Goal: Task Accomplishment & Management: Use online tool/utility

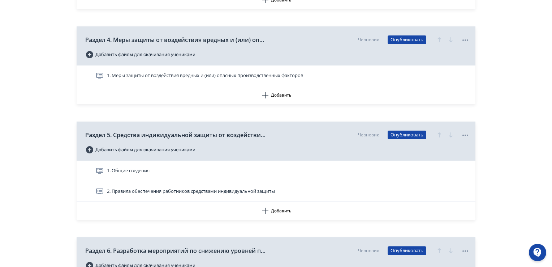
scroll to position [542, 0]
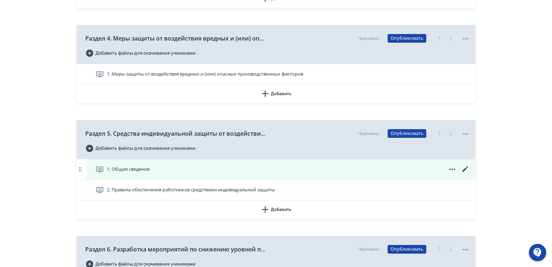
click at [465, 168] on icon at bounding box center [465, 169] width 9 height 9
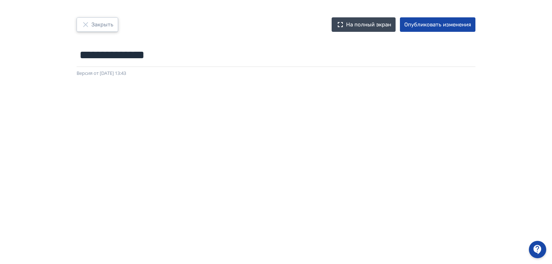
click at [99, 26] on font "Закрыть" at bounding box center [102, 24] width 22 height 7
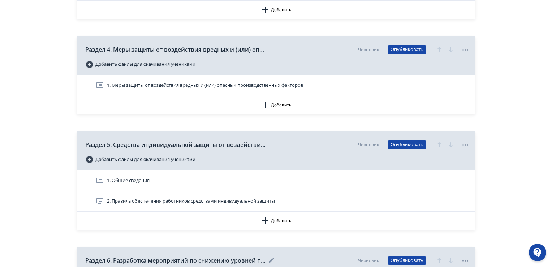
scroll to position [542, 0]
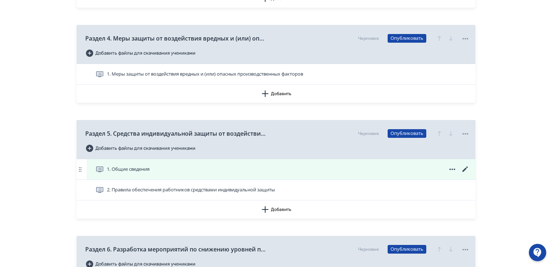
click at [465, 168] on icon at bounding box center [465, 169] width 9 height 9
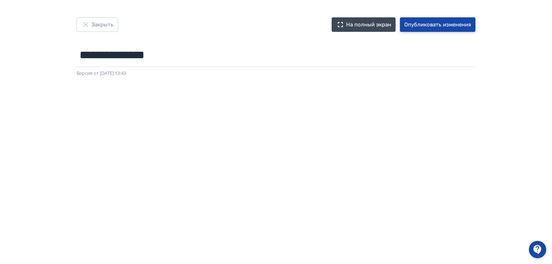
click at [428, 21] on font "Опубликовать изменения" at bounding box center [438, 24] width 67 height 7
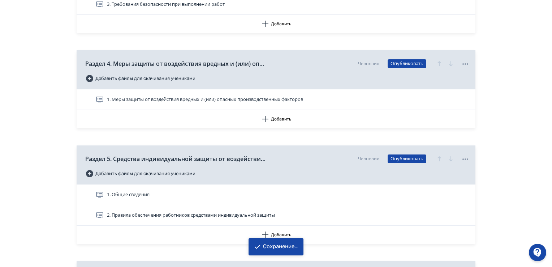
scroll to position [578, 0]
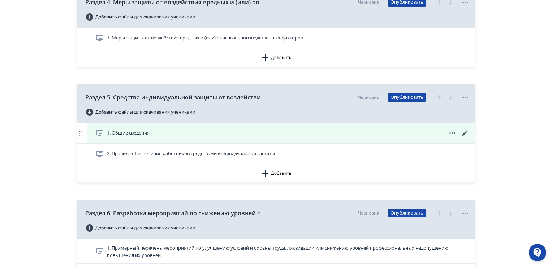
click at [124, 133] on font "1. Общие сведения" at bounding box center [128, 132] width 43 height 7
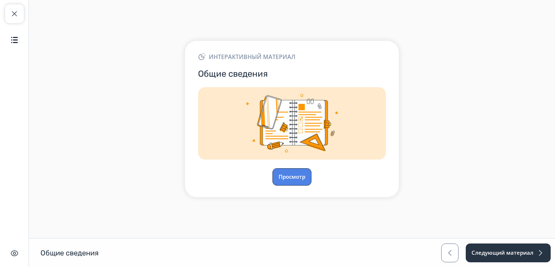
click at [287, 177] on font "Просмотр" at bounding box center [292, 176] width 27 height 7
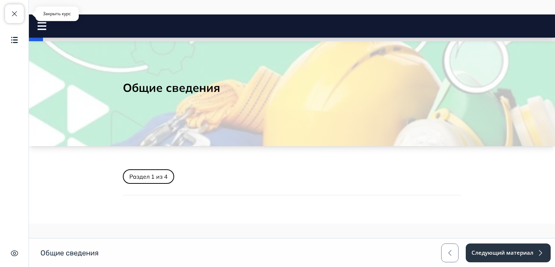
click at [17, 12] on span "button" at bounding box center [14, 13] width 9 height 9
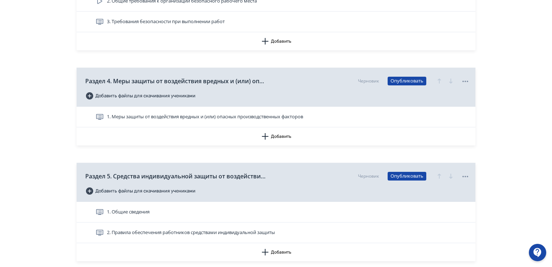
scroll to position [542, 0]
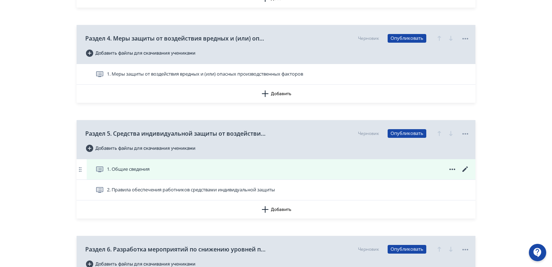
click at [466, 166] on icon at bounding box center [465, 169] width 9 height 9
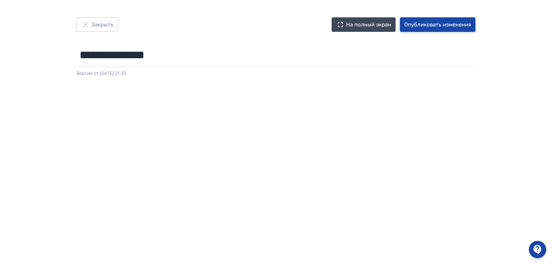
click at [432, 27] on font "Опубликовать изменения" at bounding box center [438, 24] width 67 height 7
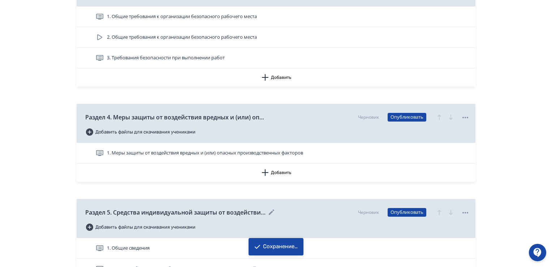
scroll to position [506, 0]
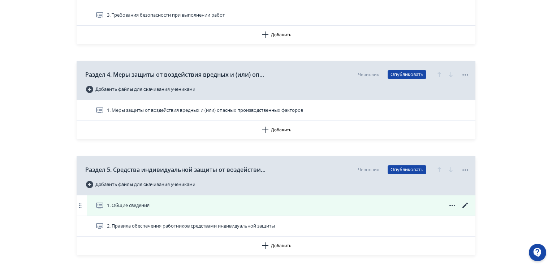
click at [463, 207] on icon at bounding box center [465, 204] width 5 height 5
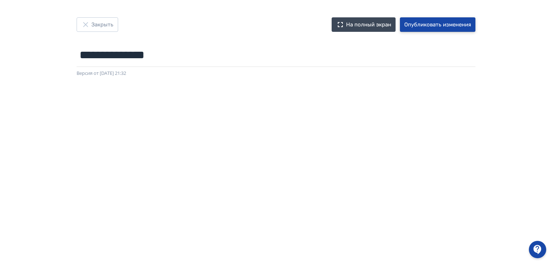
click at [422, 22] on font "Опубликовать изменения" at bounding box center [438, 24] width 67 height 7
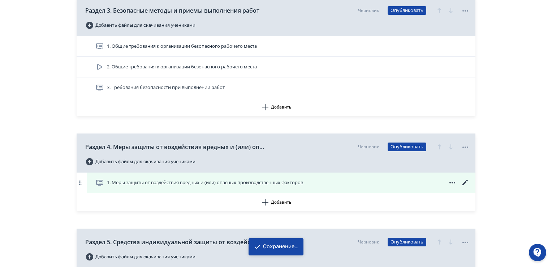
scroll to position [506, 0]
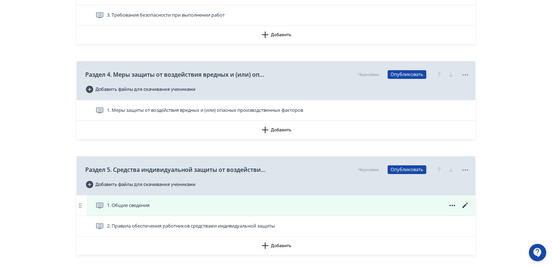
click at [464, 206] on icon at bounding box center [465, 204] width 5 height 5
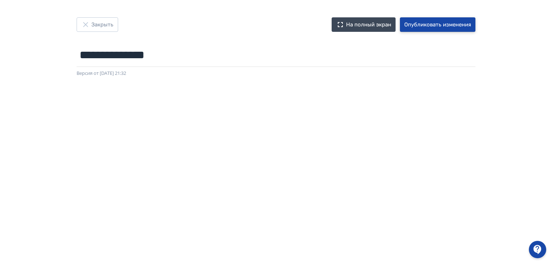
click at [437, 23] on font "Опубликовать изменения" at bounding box center [438, 24] width 67 height 7
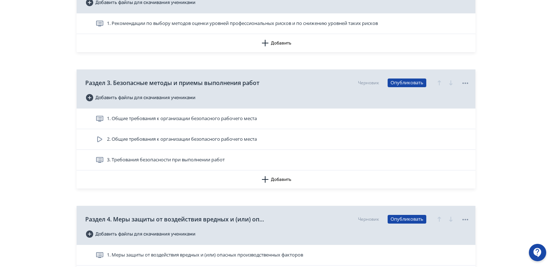
scroll to position [506, 0]
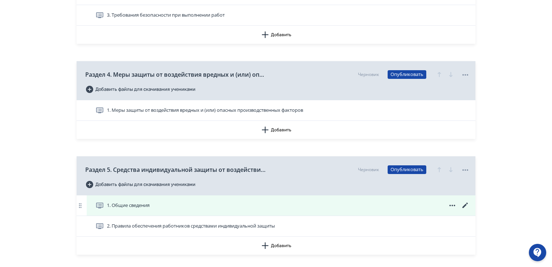
click at [467, 201] on icon at bounding box center [465, 205] width 9 height 9
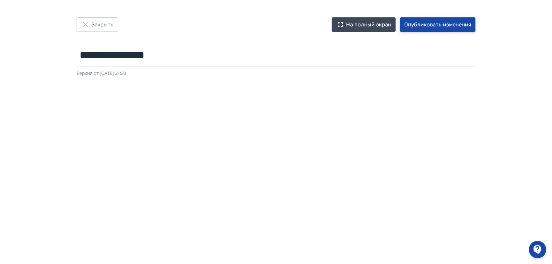
click at [432, 25] on font "Опубликовать изменения" at bounding box center [438, 24] width 67 height 7
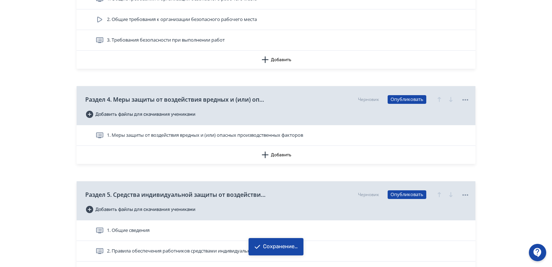
scroll to position [578, 0]
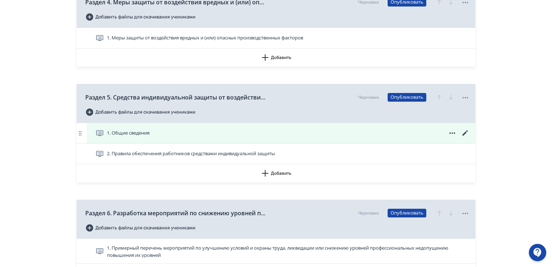
click at [466, 132] on icon at bounding box center [465, 132] width 5 height 5
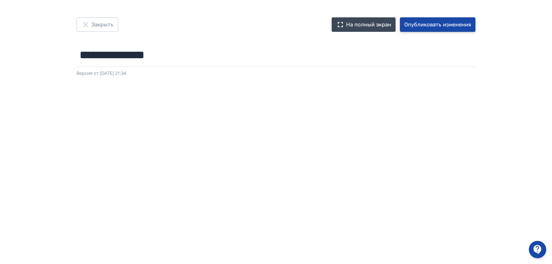
click at [441, 21] on font "Опубликовать изменения" at bounding box center [438, 25] width 67 height 8
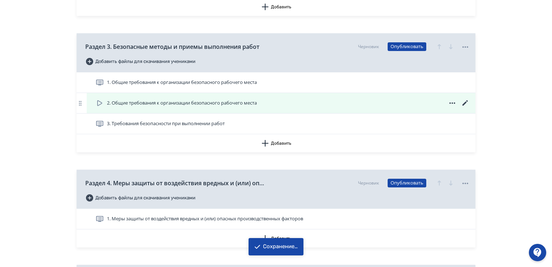
scroll to position [542, 0]
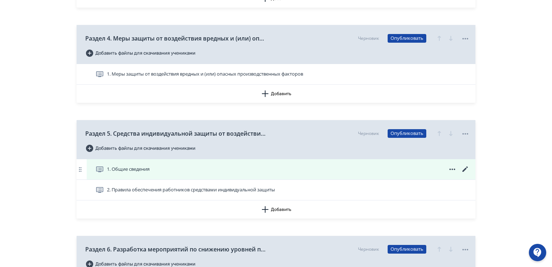
click at [464, 170] on icon at bounding box center [465, 169] width 9 height 9
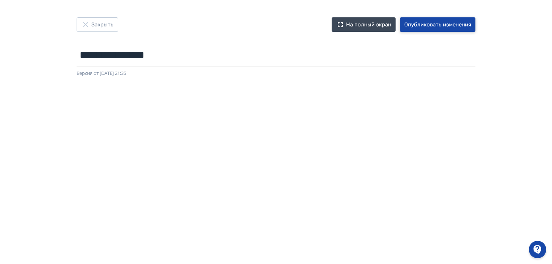
click at [445, 25] on font "Опубликовать изменения" at bounding box center [438, 24] width 67 height 7
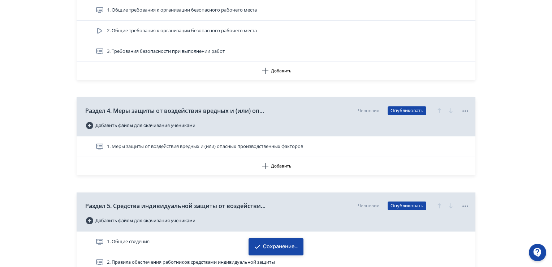
scroll to position [615, 0]
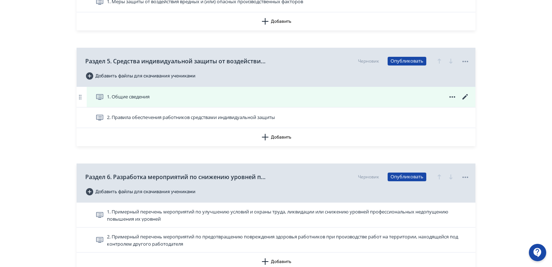
click at [463, 95] on icon at bounding box center [465, 97] width 9 height 9
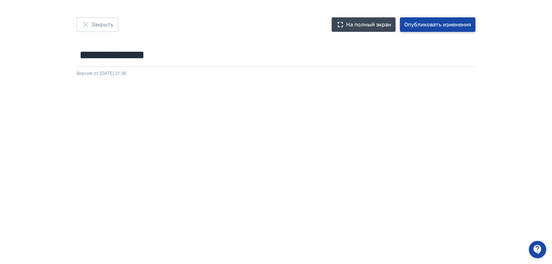
click at [438, 26] on font "Опубликовать изменения" at bounding box center [438, 24] width 67 height 7
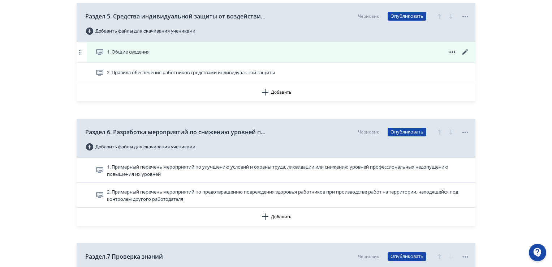
scroll to position [615, 0]
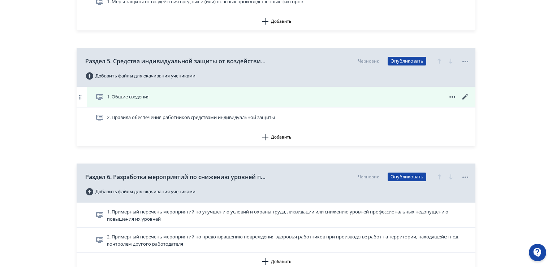
click at [464, 94] on icon at bounding box center [465, 97] width 9 height 9
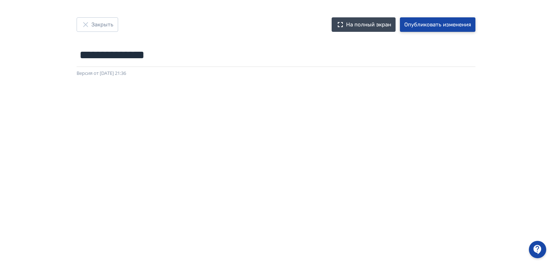
click at [442, 25] on font "Опубликовать изменения" at bounding box center [438, 24] width 67 height 7
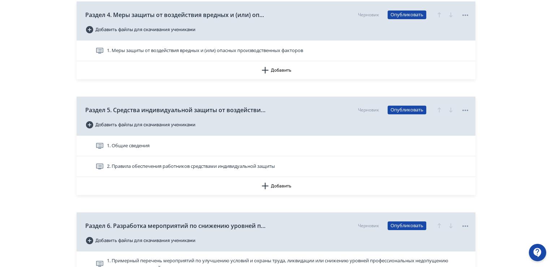
scroll to position [578, 0]
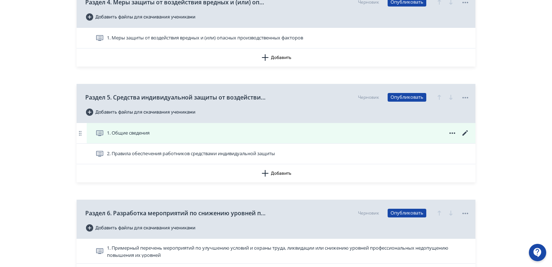
click at [465, 131] on icon at bounding box center [465, 133] width 9 height 9
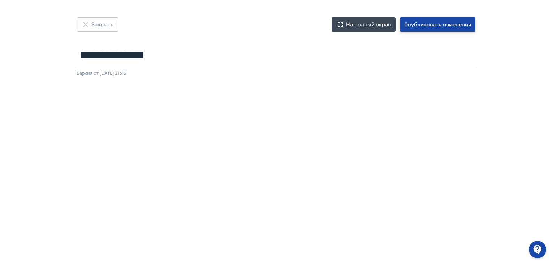
click at [435, 21] on font "Опубликовать изменения" at bounding box center [438, 25] width 67 height 8
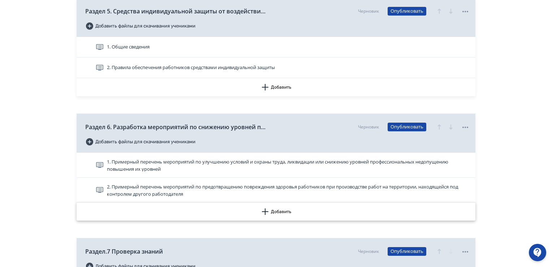
scroll to position [615, 0]
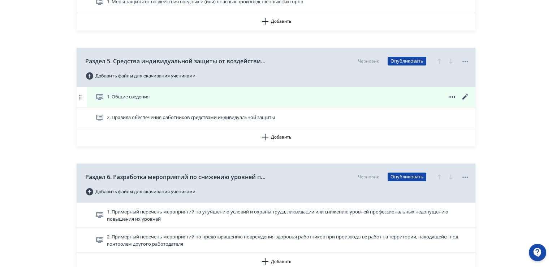
click at [466, 96] on icon at bounding box center [465, 96] width 5 height 5
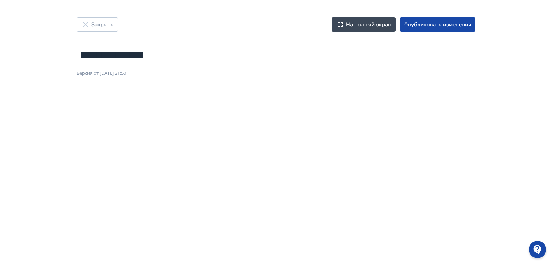
scroll to position [153, 0]
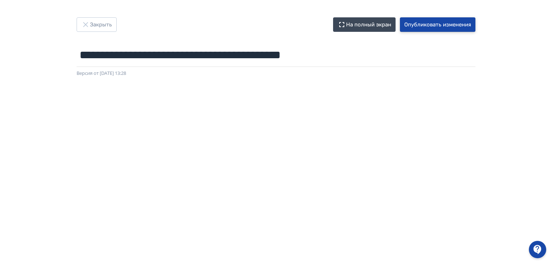
click at [419, 26] on button "Опубликовать изменения" at bounding box center [438, 24] width 76 height 14
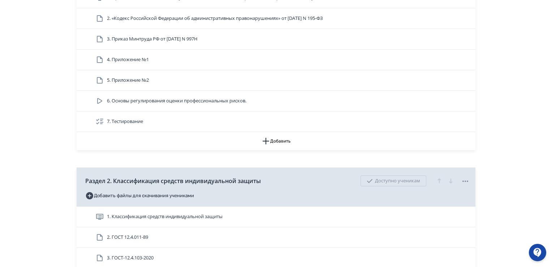
scroll to position [289, 0]
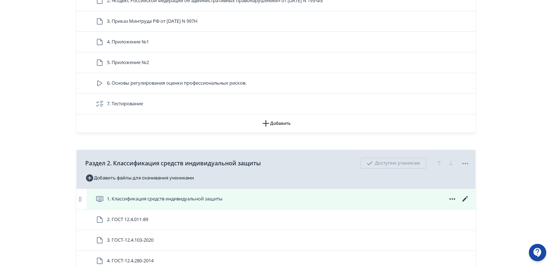
click at [466, 197] on icon at bounding box center [465, 198] width 5 height 5
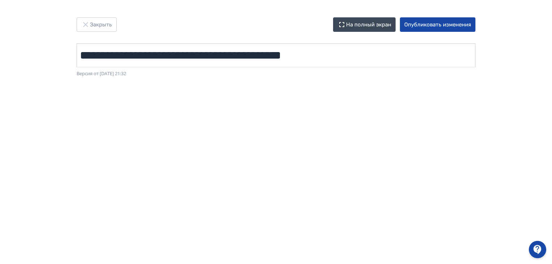
scroll to position [0, 1]
click at [544, 155] on div at bounding box center [276, 239] width 552 height 325
click at [444, 23] on button "Опубликовать изменения" at bounding box center [438, 24] width 76 height 14
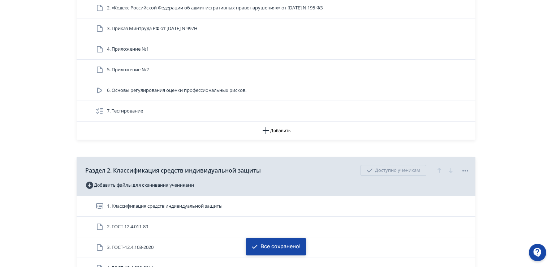
scroll to position [289, 0]
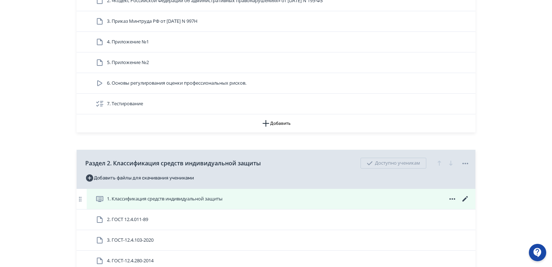
click at [466, 197] on icon at bounding box center [465, 198] width 5 height 5
